Goal: Task Accomplishment & Management: Complete application form

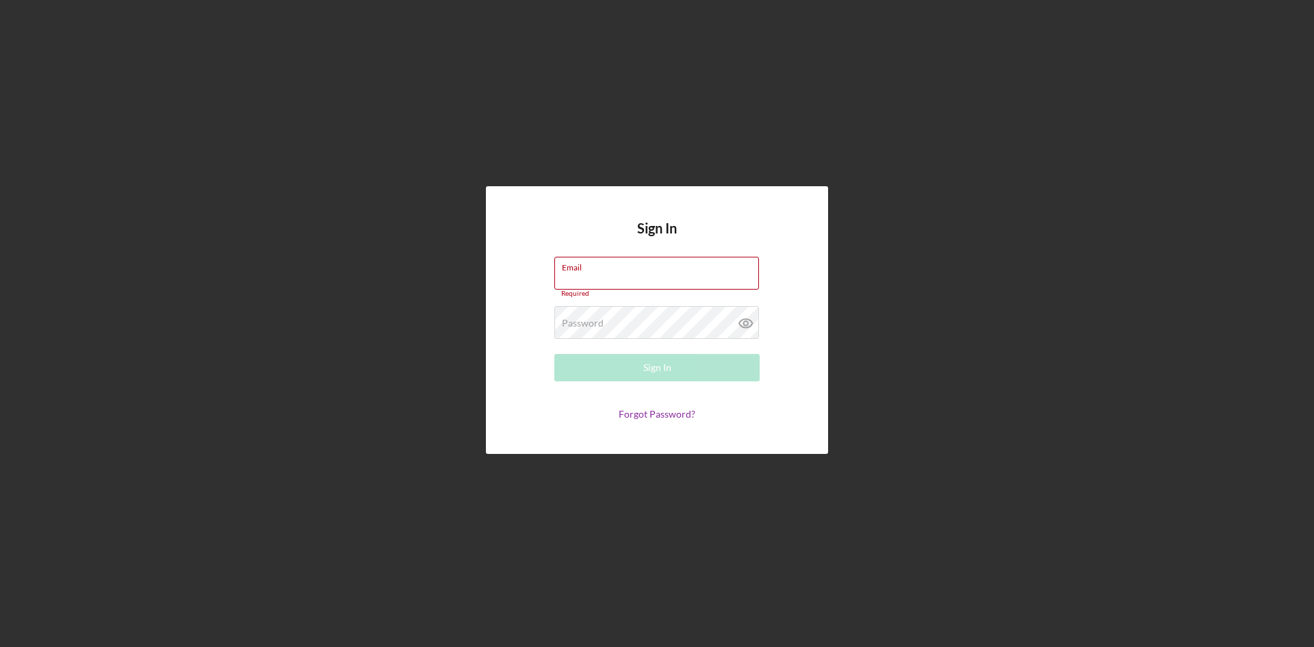
type input "Penny@goldnco.com"
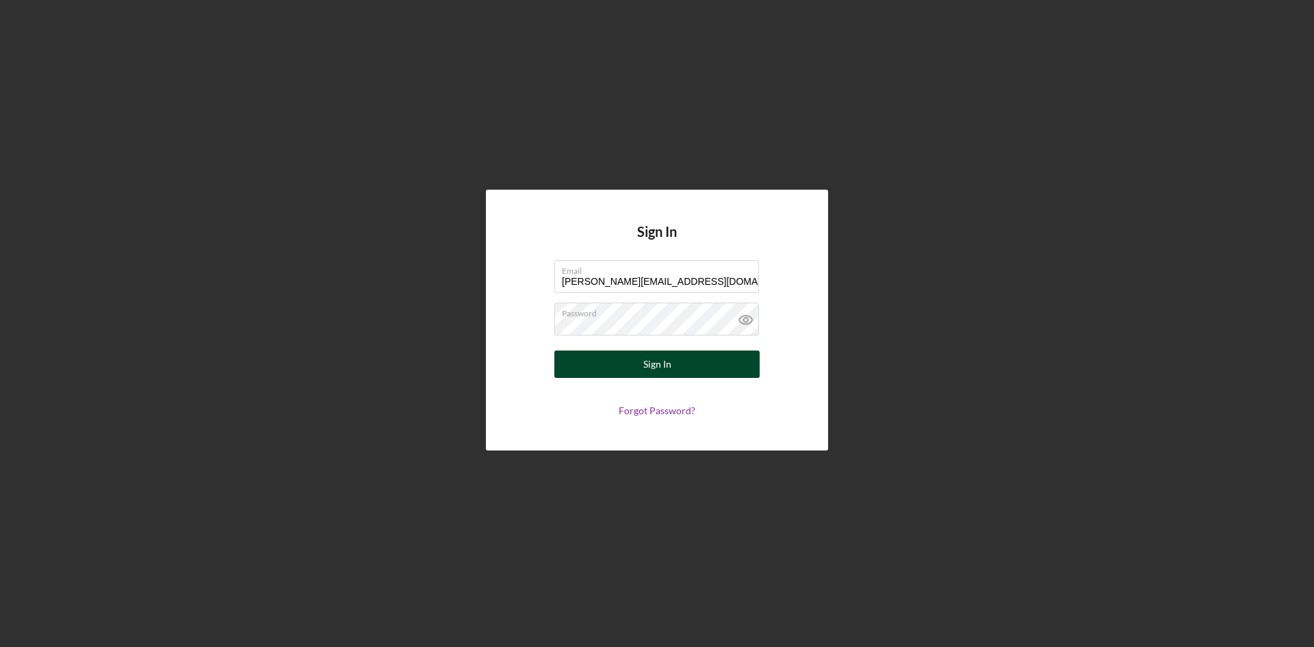
click at [647, 354] on div "Sign In" at bounding box center [657, 363] width 28 height 27
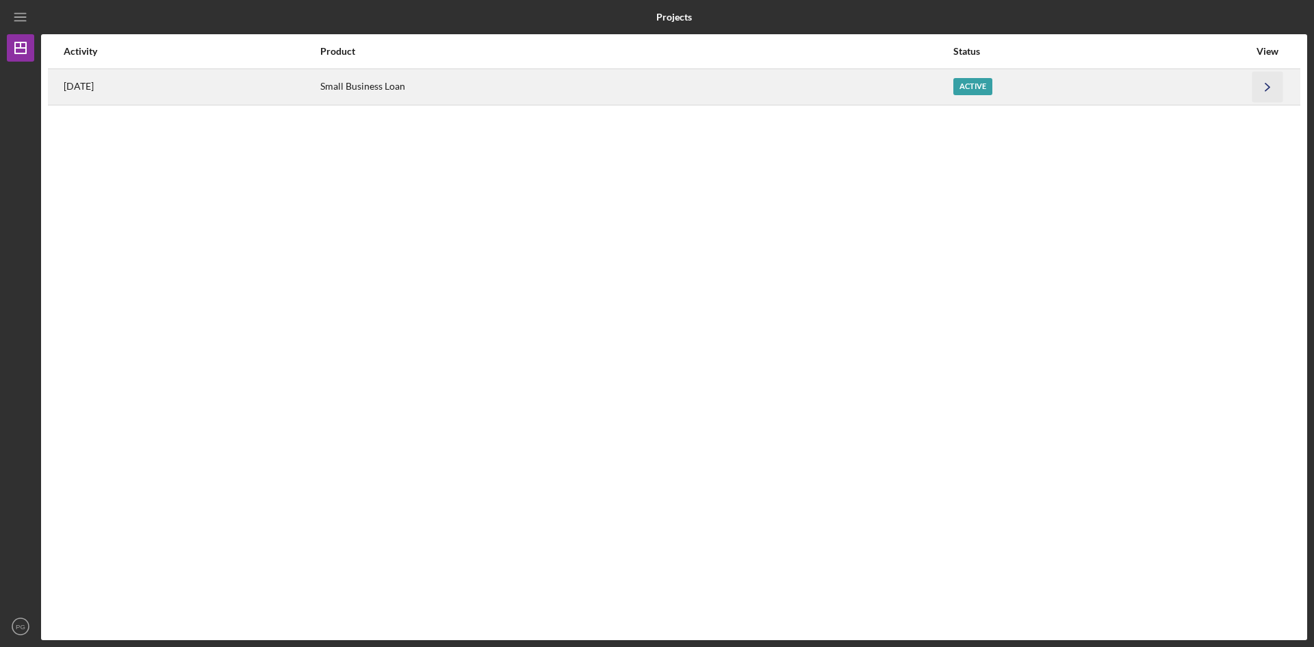
click at [1268, 88] on icon "Icon/Navigate" at bounding box center [1267, 86] width 31 height 31
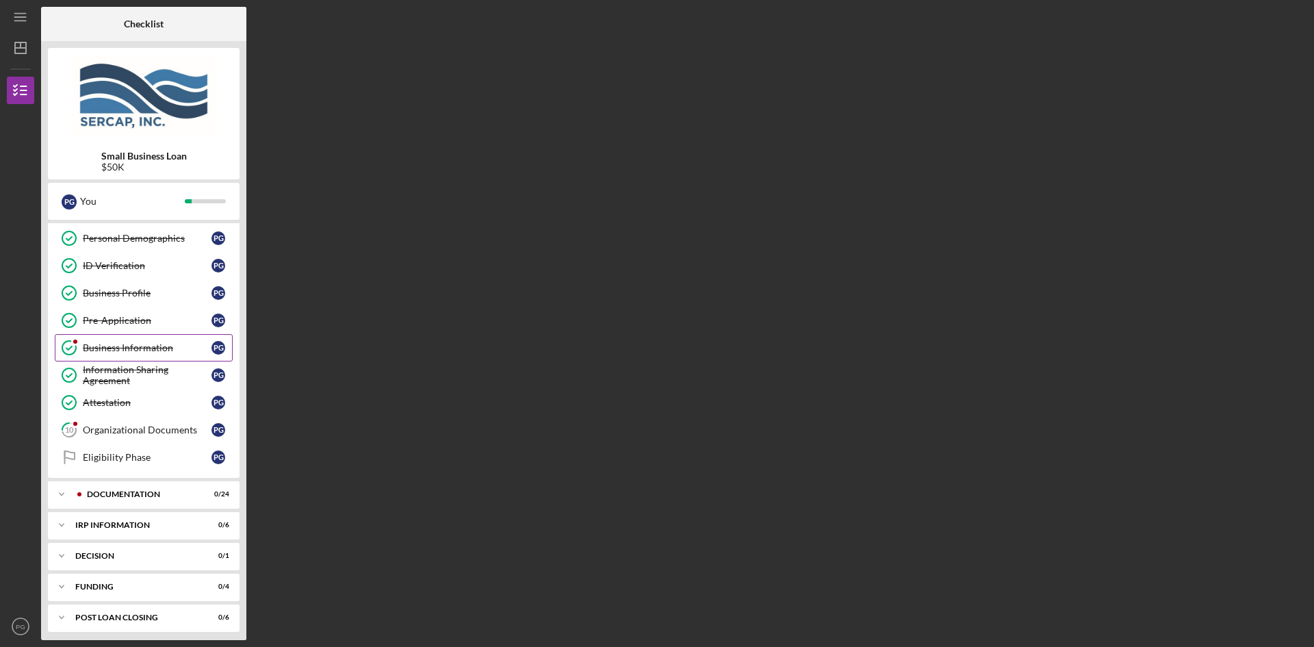
scroll to position [87, 0]
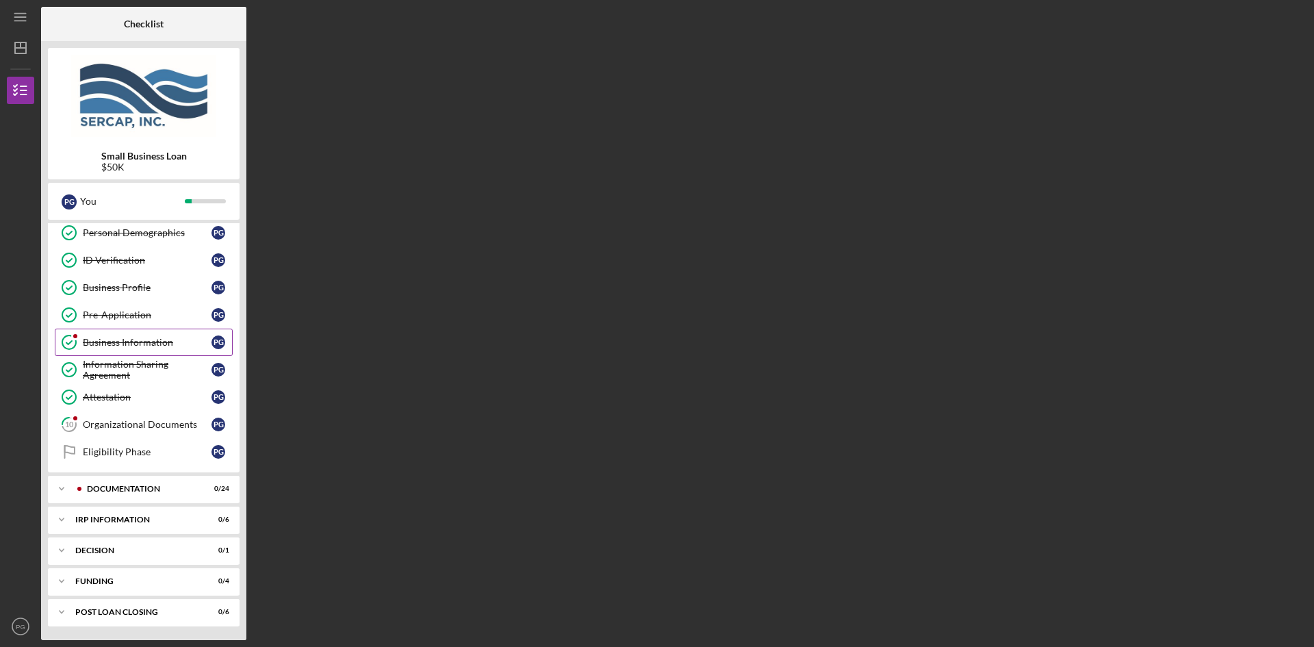
click at [157, 422] on div "Organizational Documents" at bounding box center [147, 424] width 129 height 11
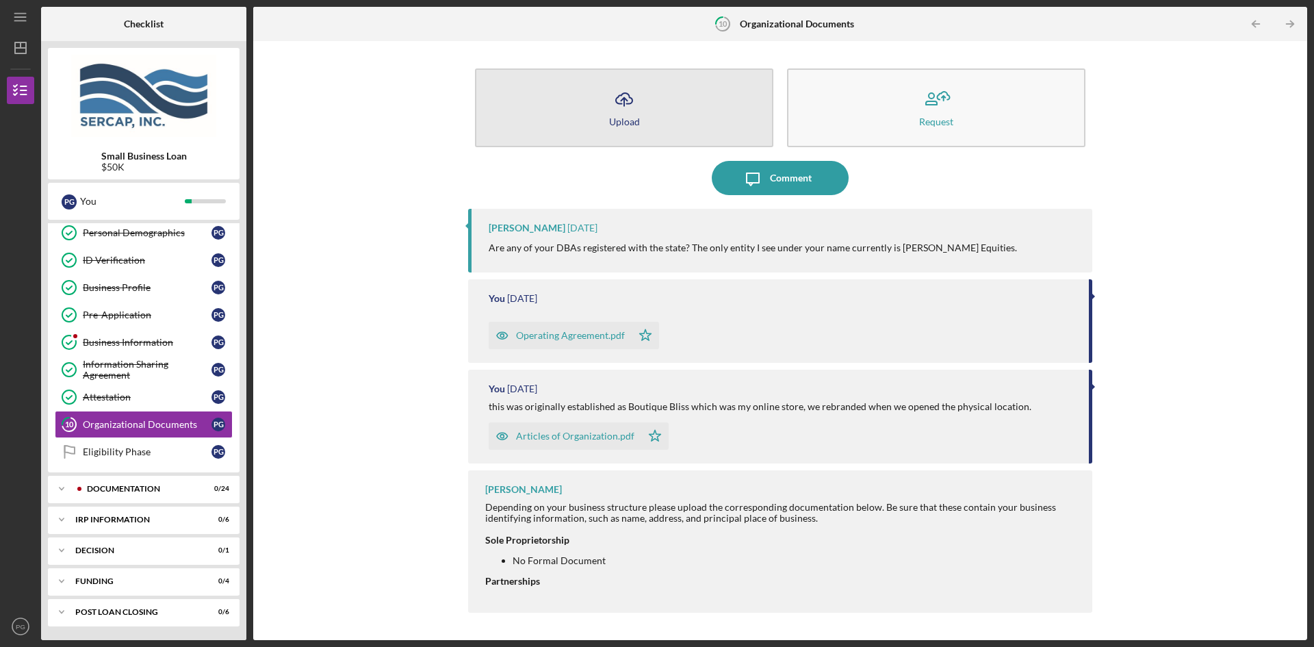
click at [616, 99] on icon "Icon/Upload" at bounding box center [624, 99] width 34 height 34
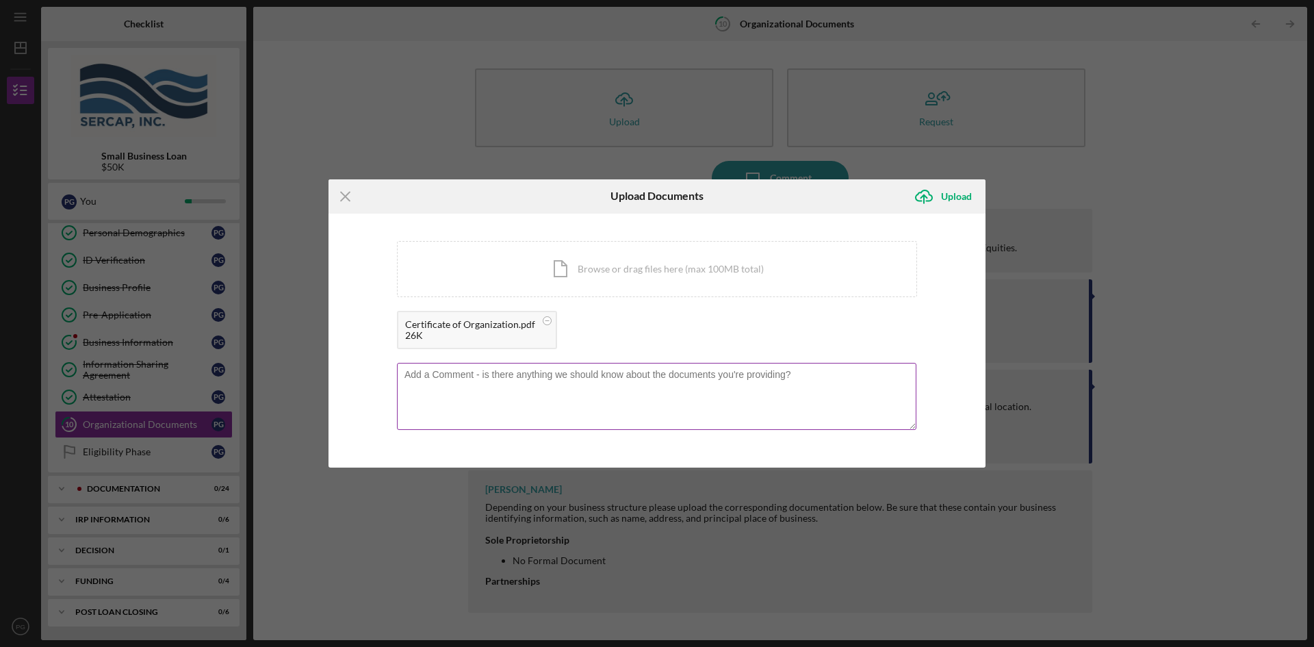
click at [474, 383] on textarea at bounding box center [656, 396] width 519 height 67
type textarea "I have this Certificate and my Business License is posted at the Shop. Do you n…"
click at [949, 199] on div "Upload" at bounding box center [956, 196] width 31 height 27
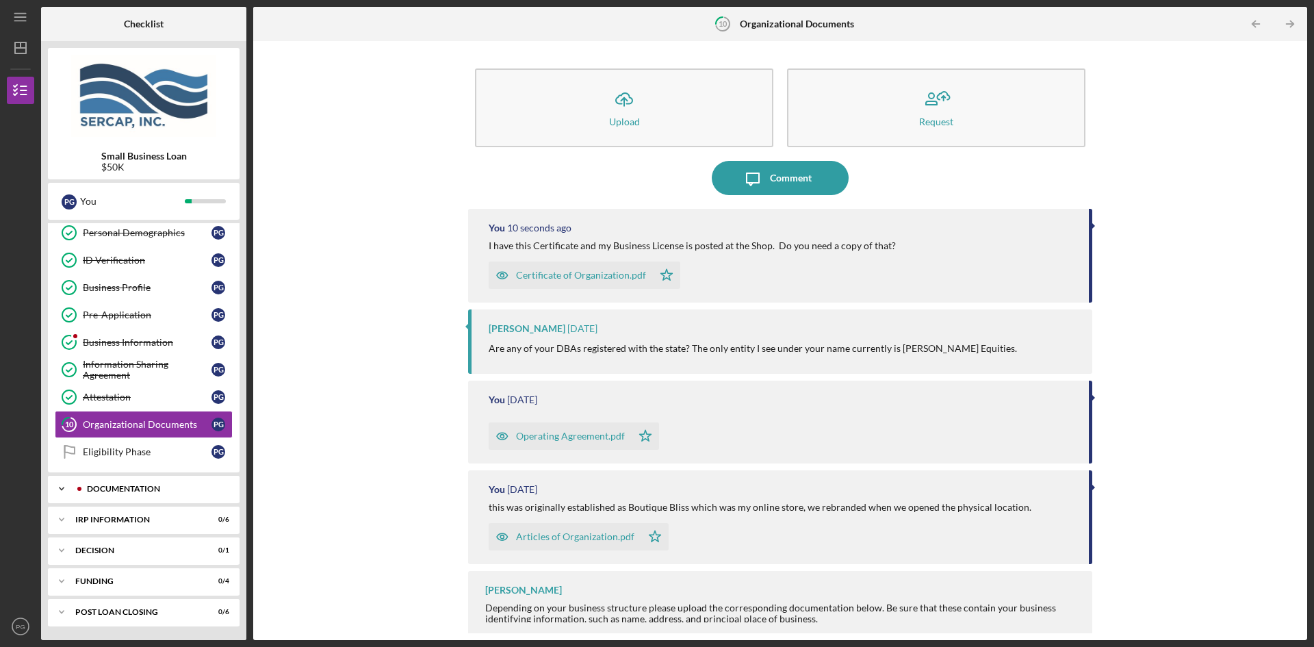
click at [58, 485] on icon "Icon/Expander" at bounding box center [61, 488] width 27 height 27
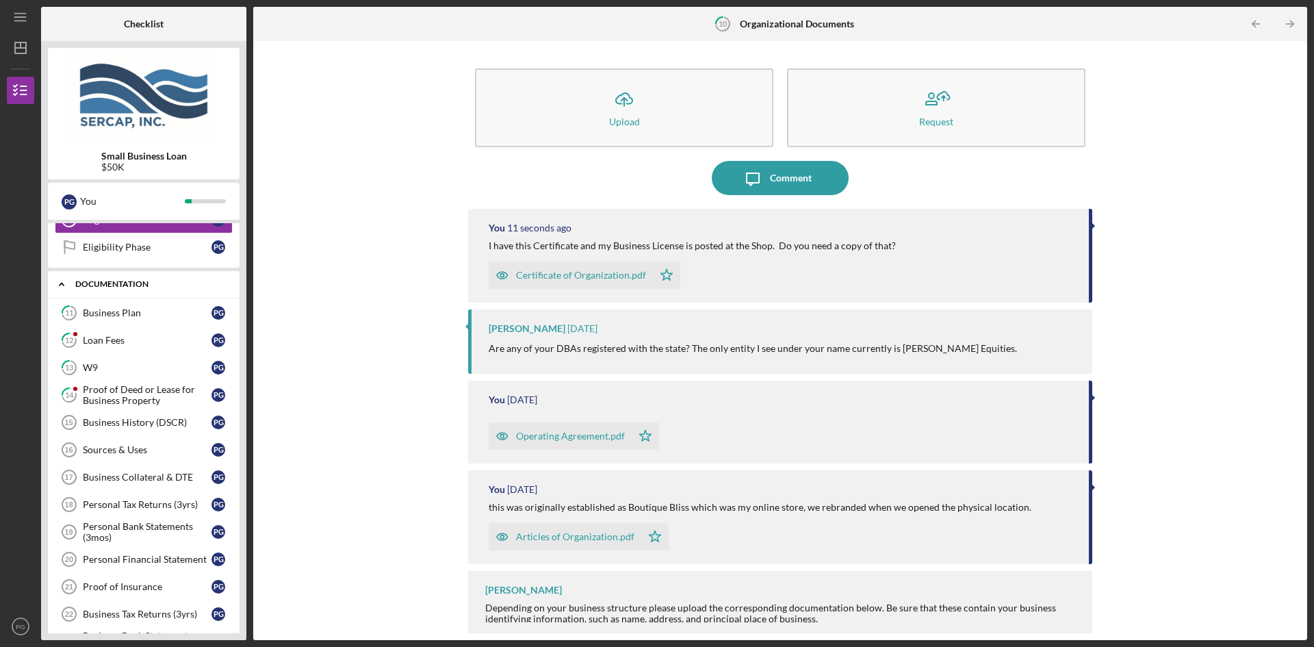
scroll to position [292, 0]
click at [101, 390] on div "Proof of Deed or Lease for Business Property" at bounding box center [147, 394] width 129 height 22
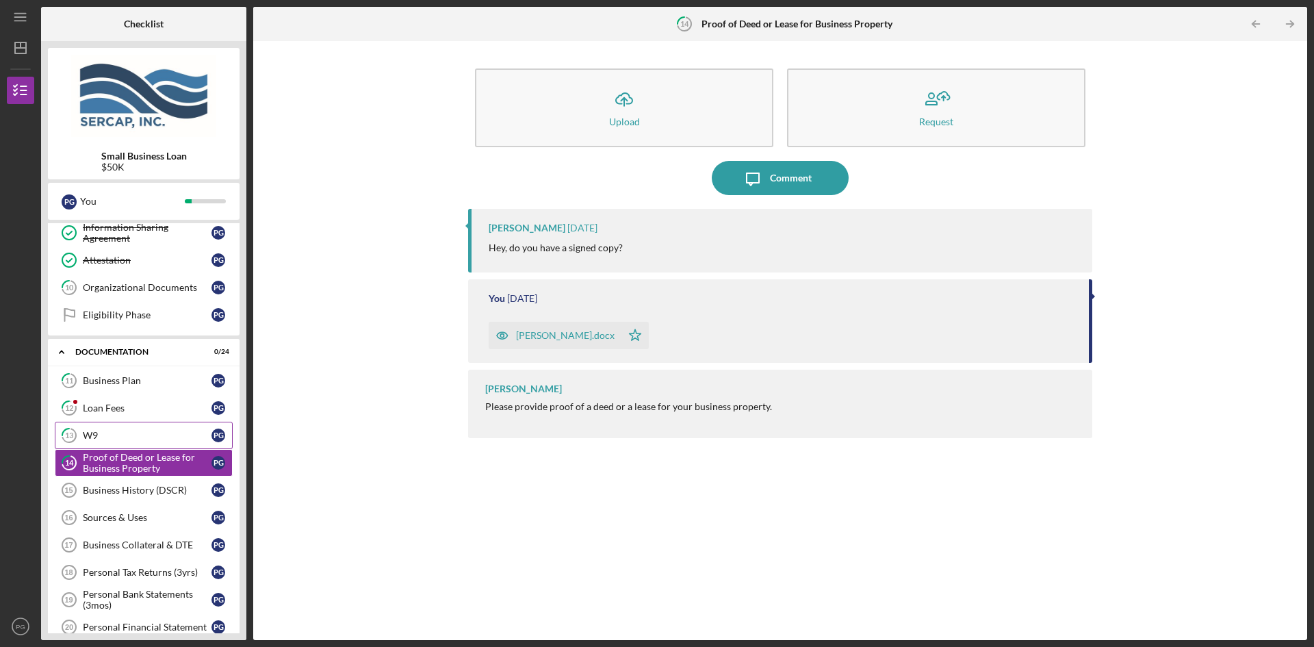
scroll to position [155, 0]
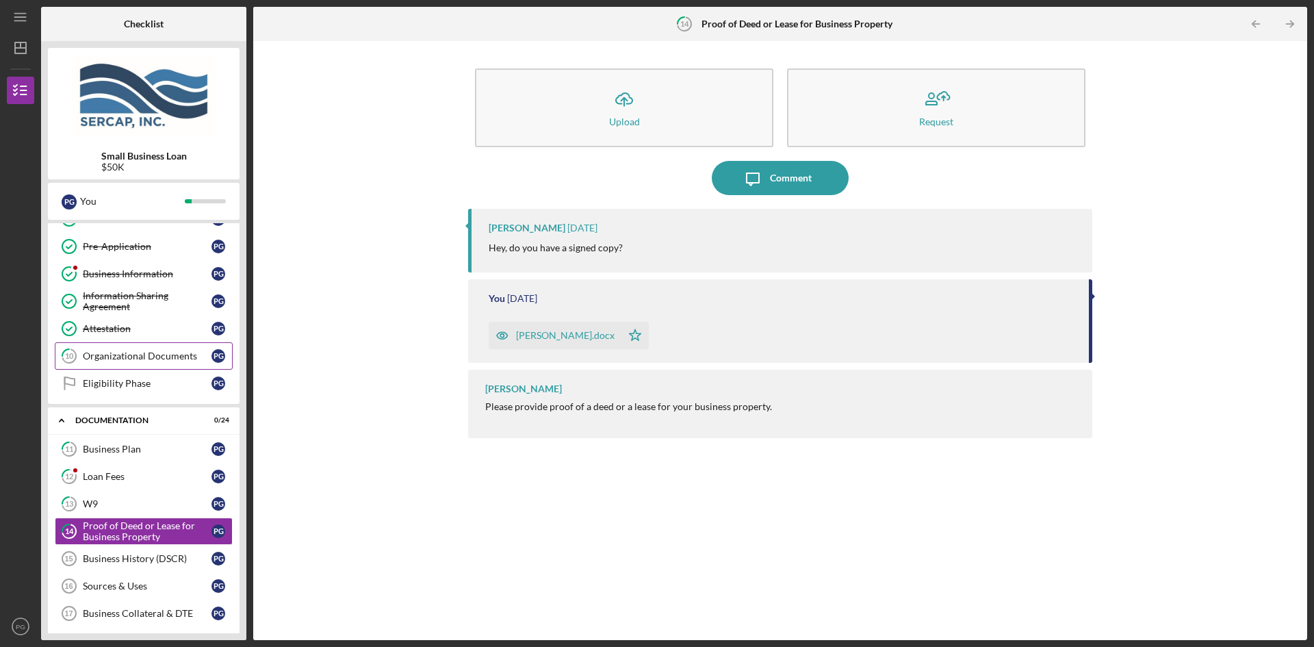
click at [133, 349] on link "10 Organizational Documents P G" at bounding box center [144, 355] width 178 height 27
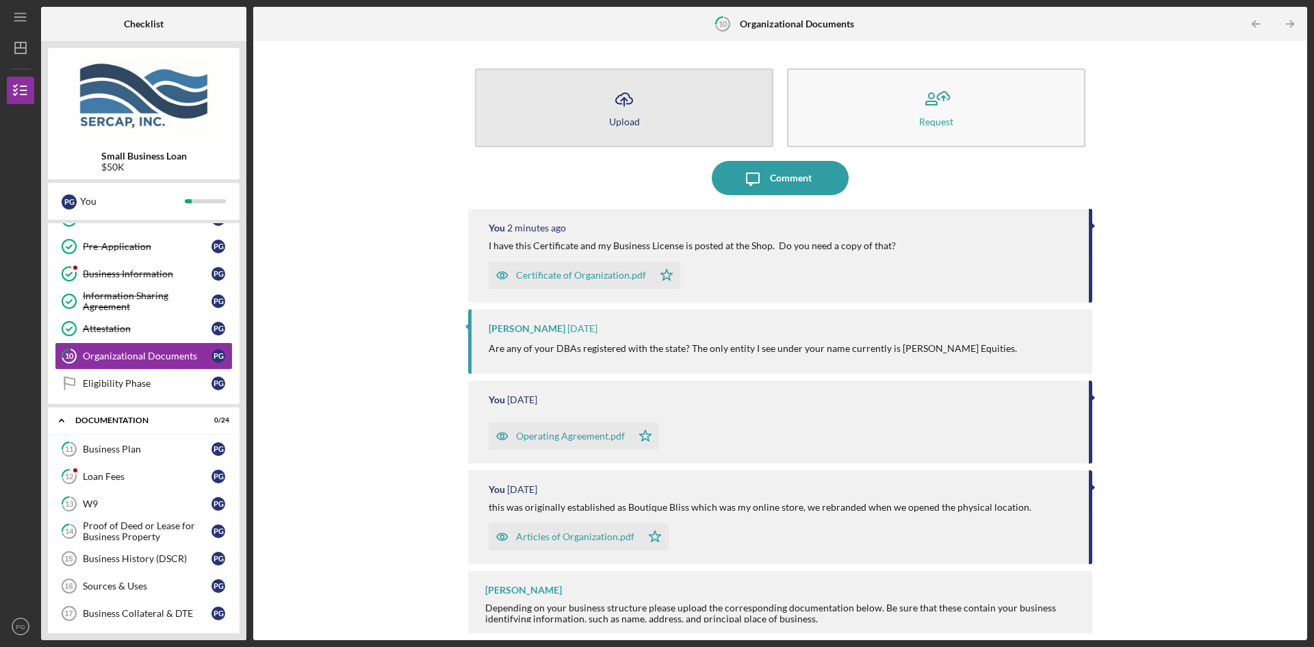
click at [622, 108] on icon "Icon/Upload" at bounding box center [624, 99] width 34 height 34
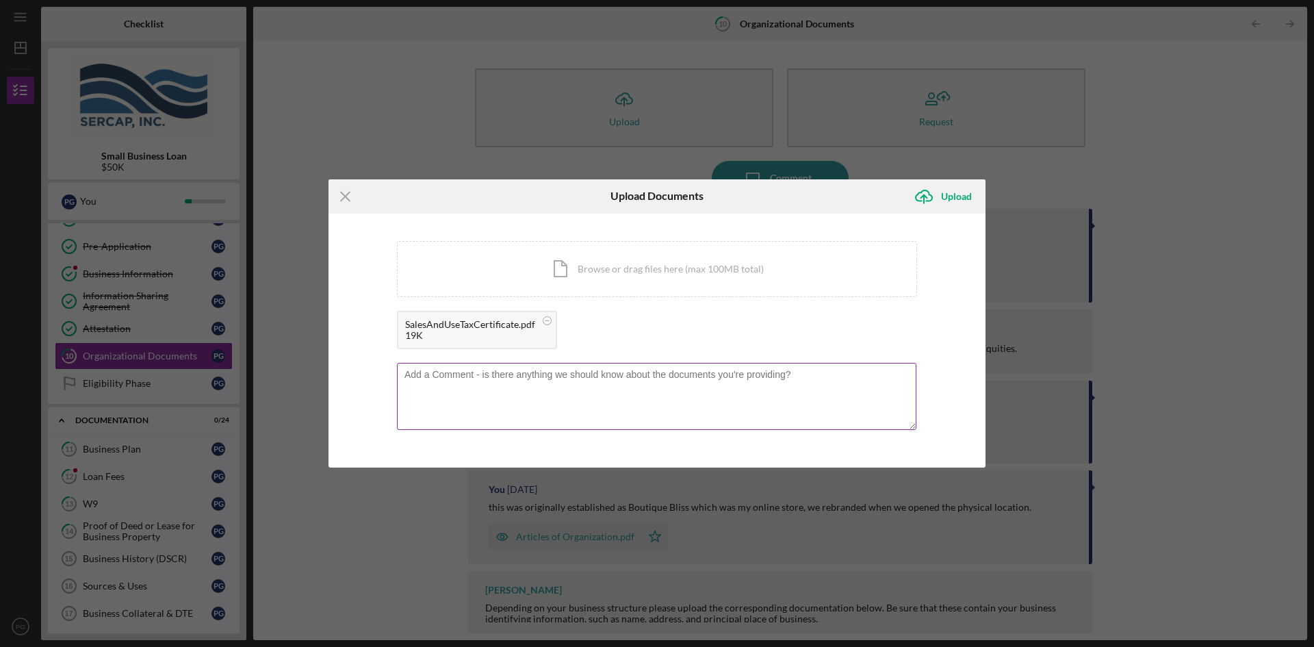
click at [503, 374] on textarea at bounding box center [656, 396] width 519 height 67
type textarea "Here is the business license for the Shop"
click at [938, 196] on icon "Icon/Upload" at bounding box center [924, 196] width 34 height 34
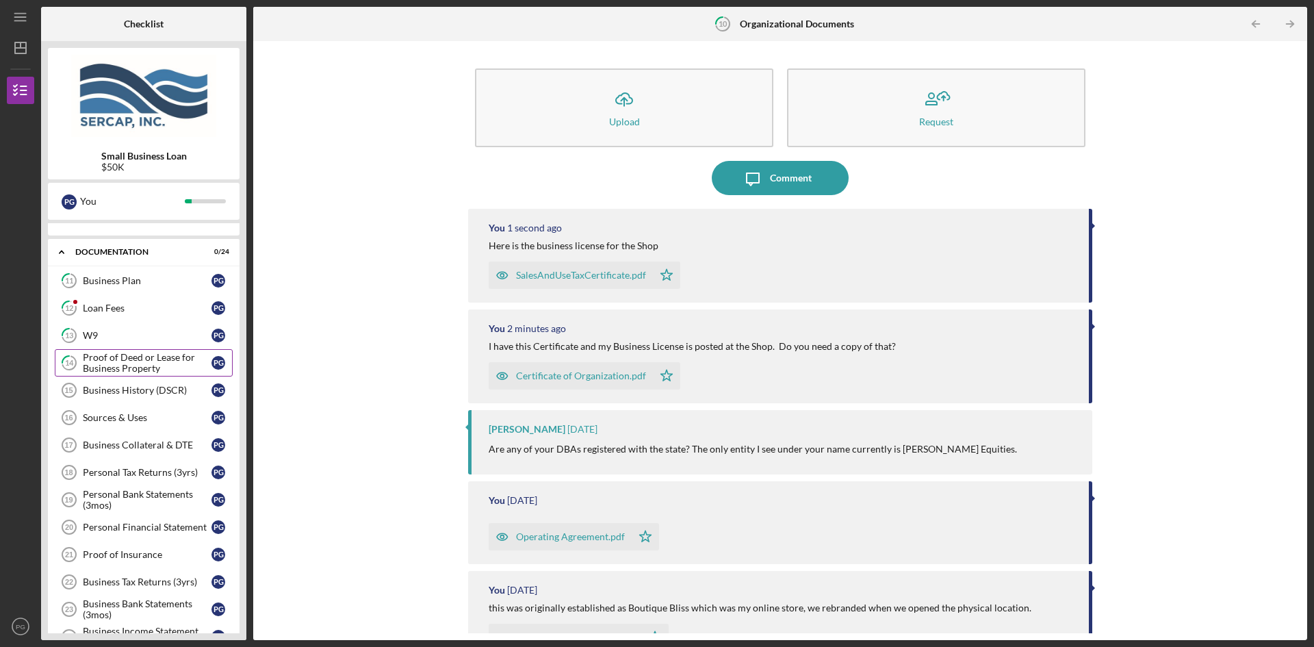
scroll to position [361, 0]
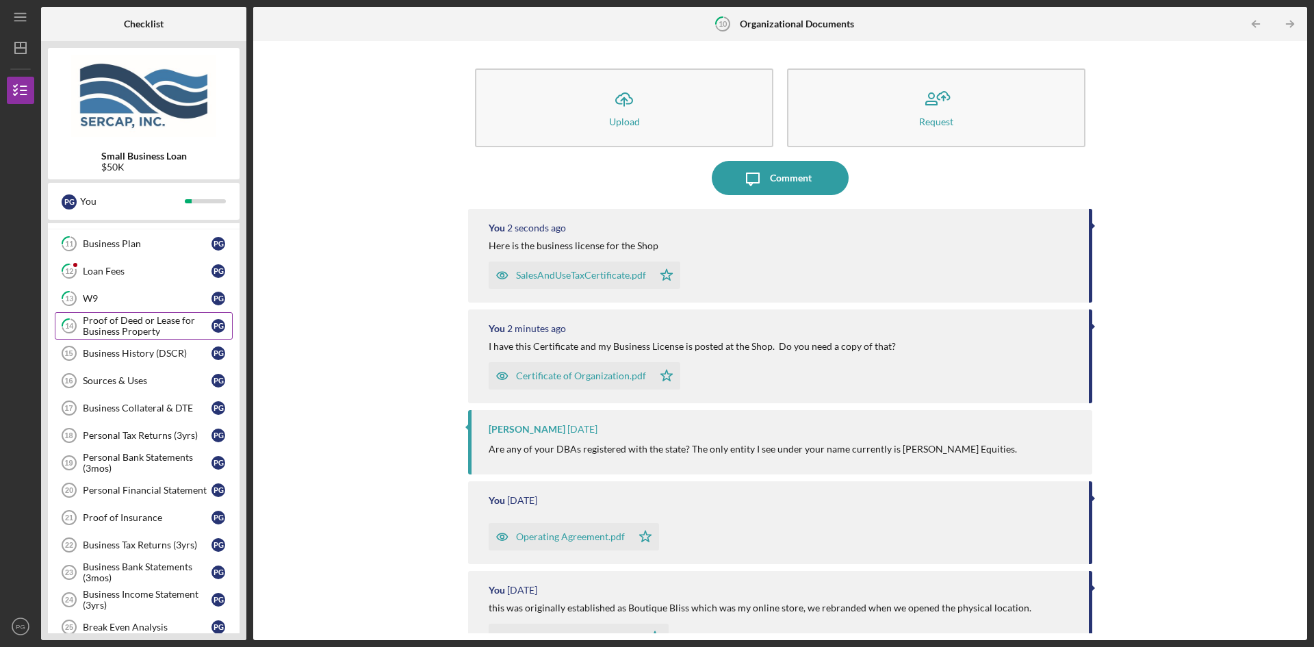
click at [91, 328] on div "Proof of Deed or Lease for Business Property" at bounding box center [147, 326] width 129 height 22
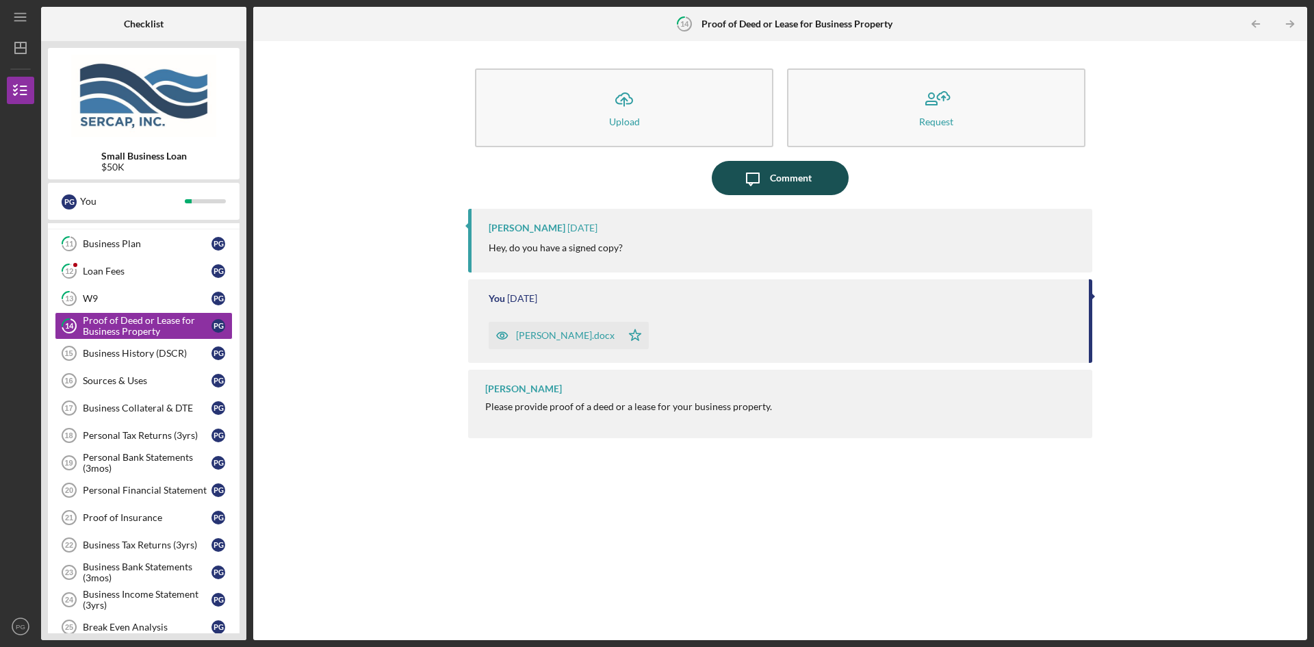
click at [784, 180] on div "Comment" at bounding box center [791, 178] width 42 height 34
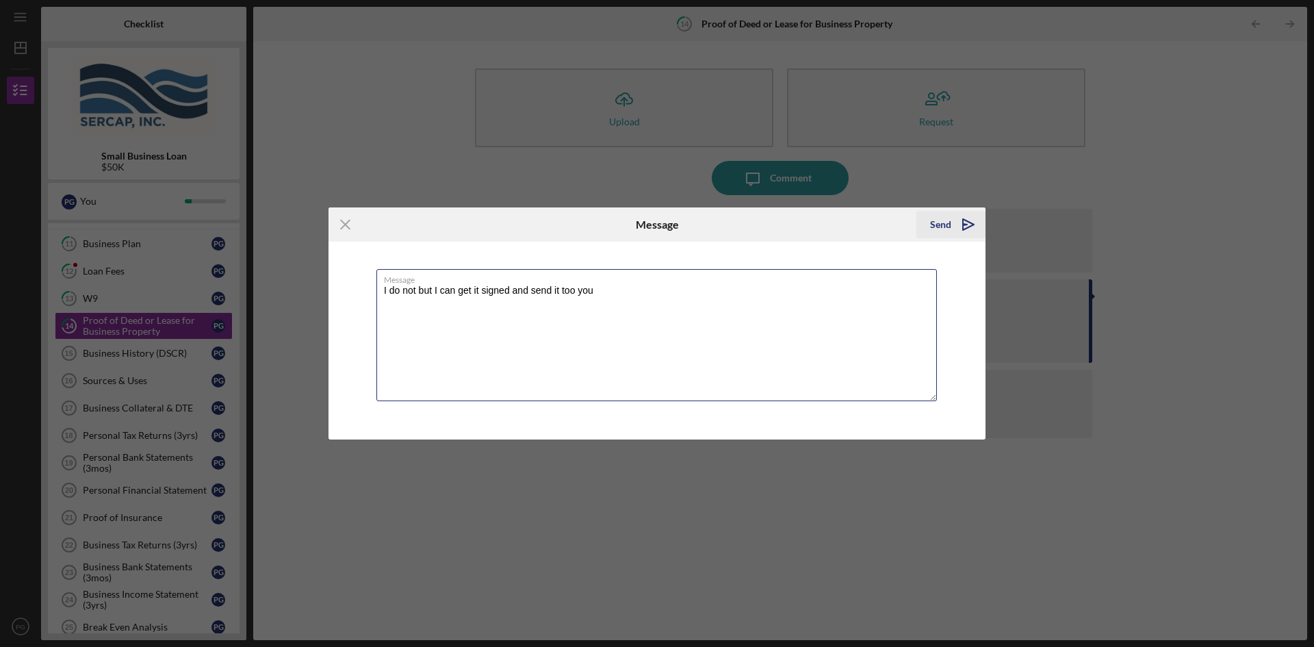
type textarea "I do not but I can get it signed and send it too you"
click at [937, 224] on div "Send" at bounding box center [940, 224] width 21 height 27
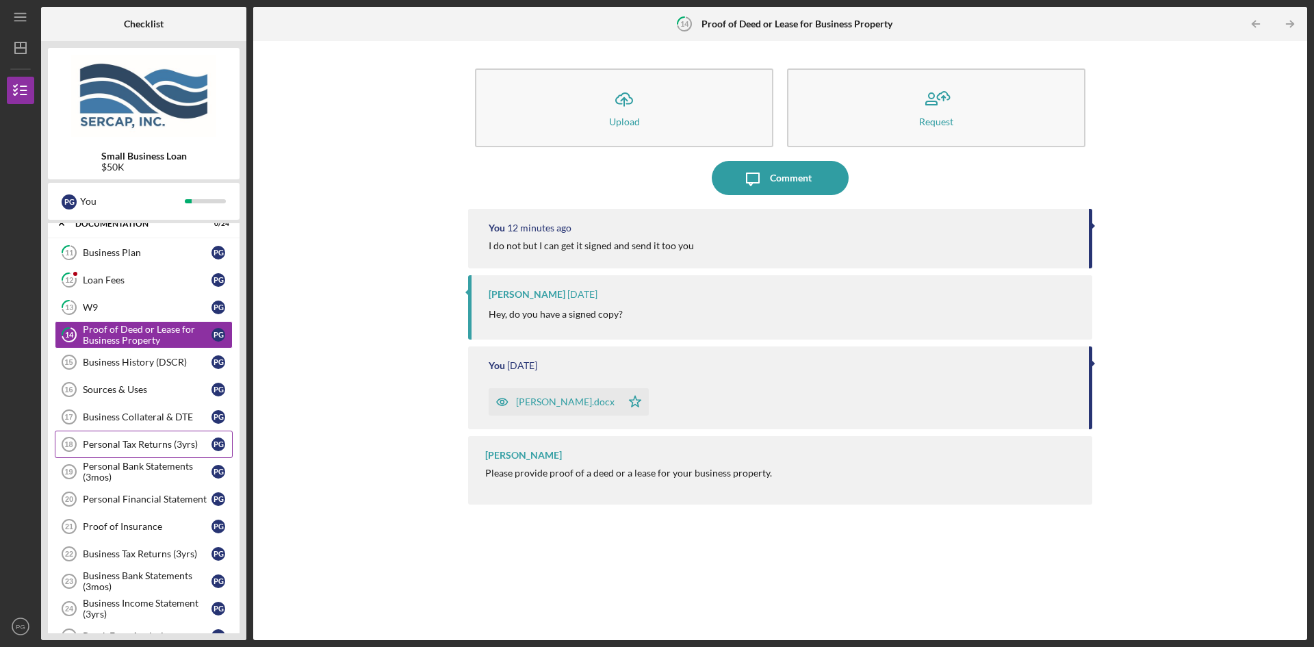
scroll to position [341, 0]
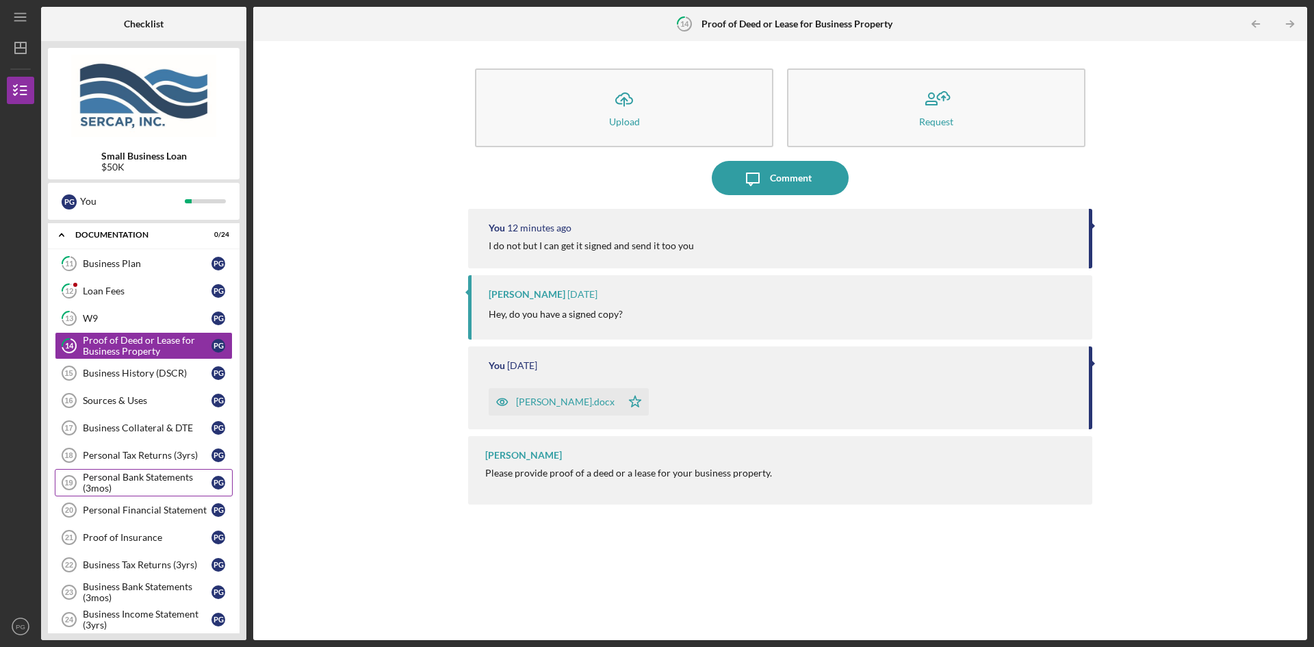
click at [140, 480] on div "Personal Bank Statements (3mos)" at bounding box center [147, 483] width 129 height 22
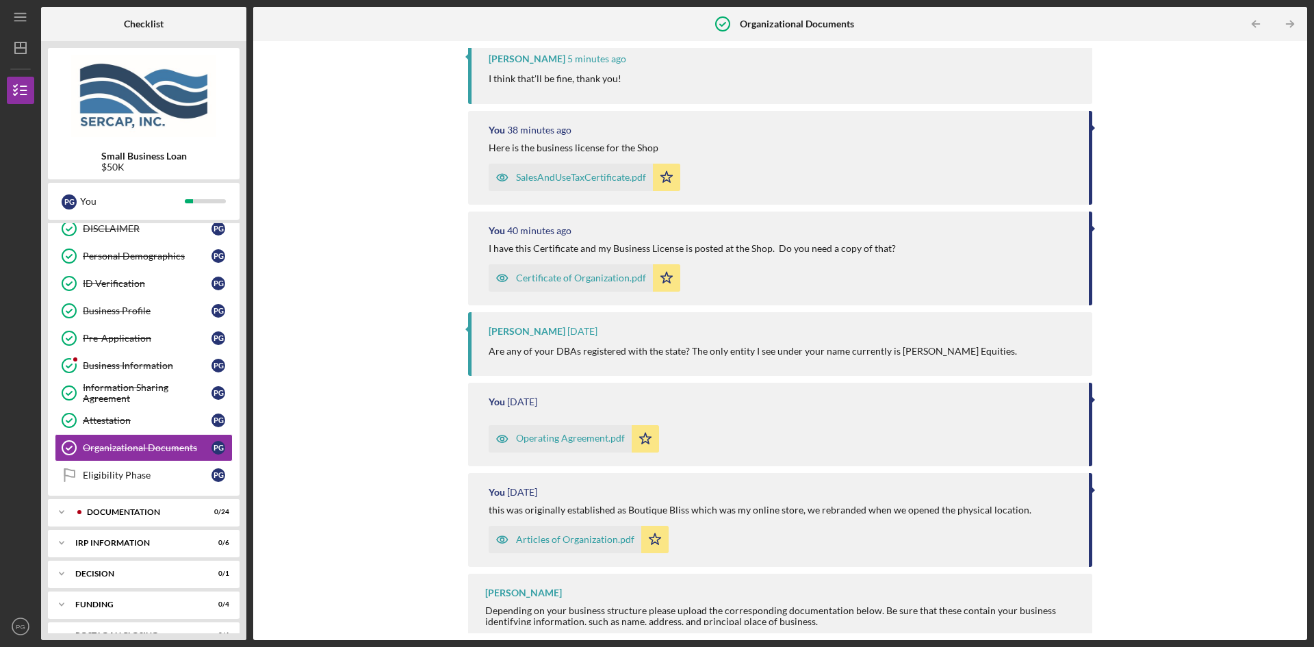
scroll to position [316, 0]
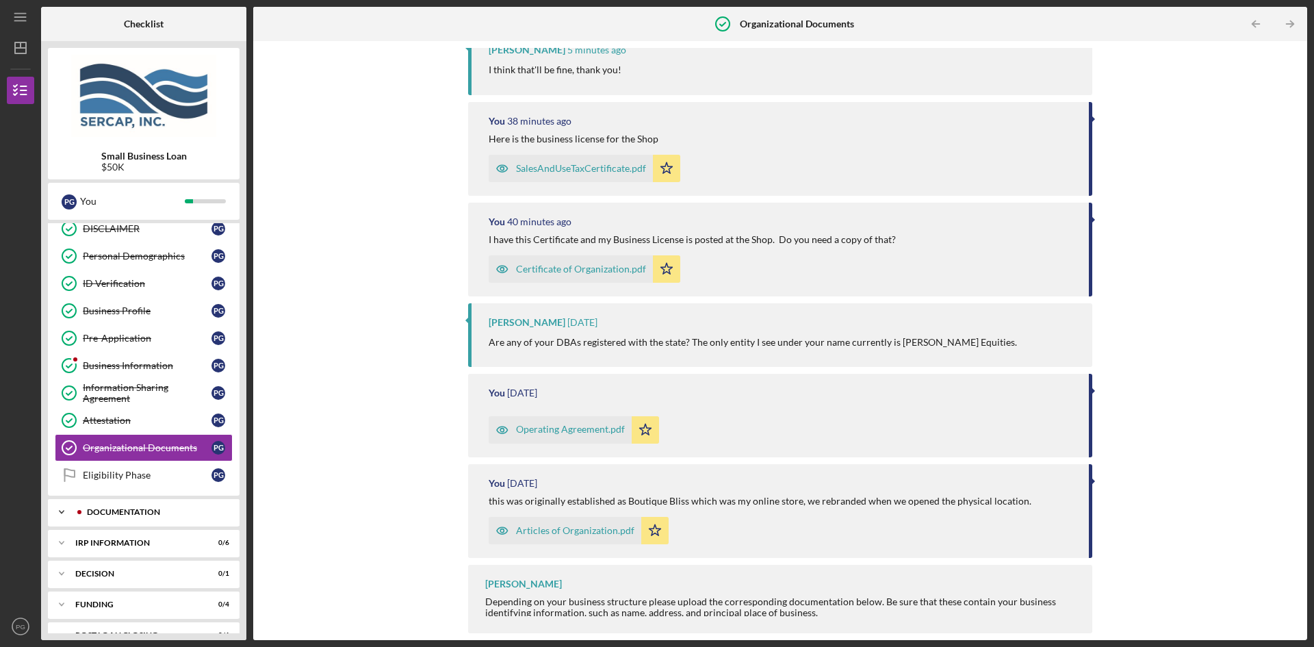
click at [108, 509] on div "Documentation" at bounding box center [155, 512] width 136 height 8
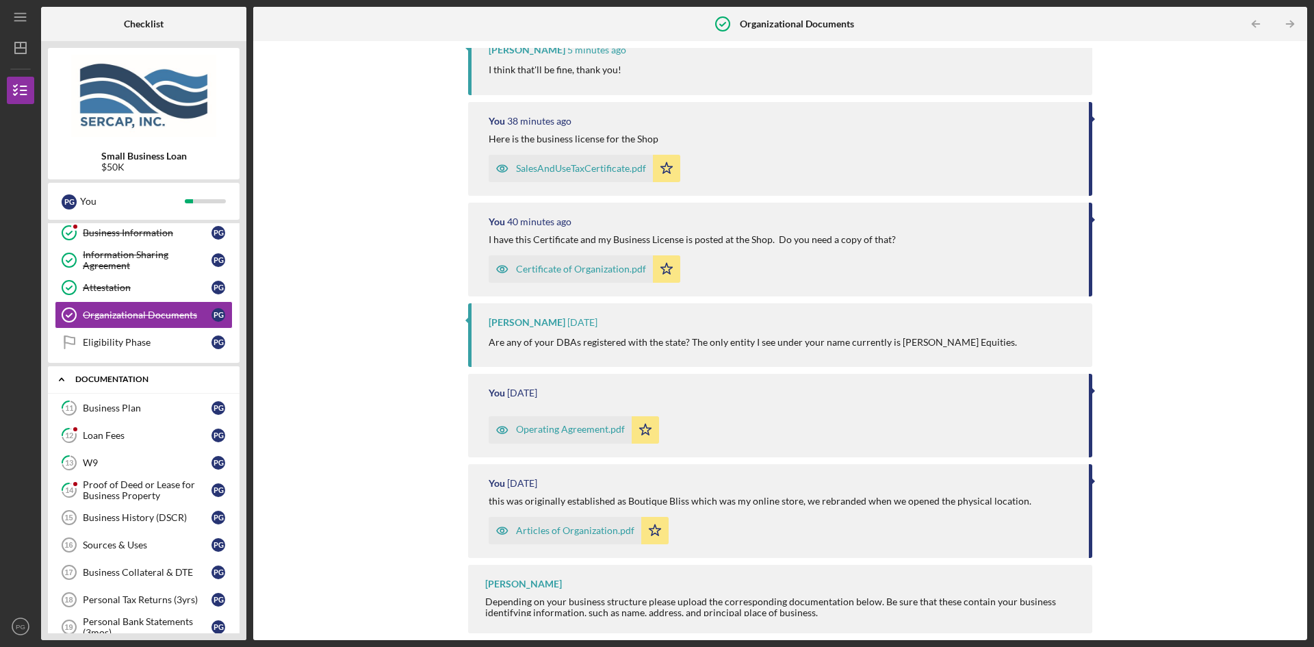
scroll to position [269, 0]
